Goal: Navigation & Orientation: Understand site structure

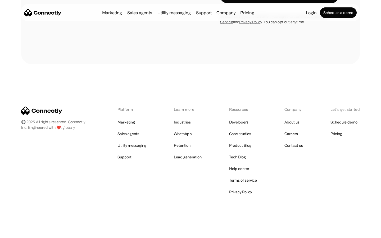
scroll to position [296, 0]
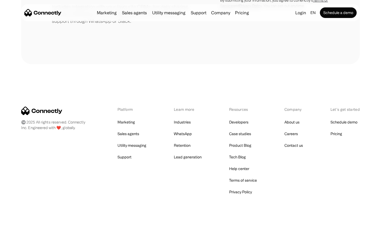
scroll to position [246, 0]
